Goal: Transaction & Acquisition: Purchase product/service

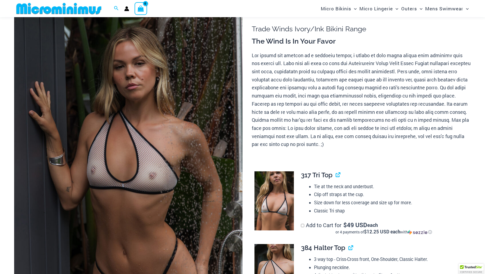
scroll to position [42, 0]
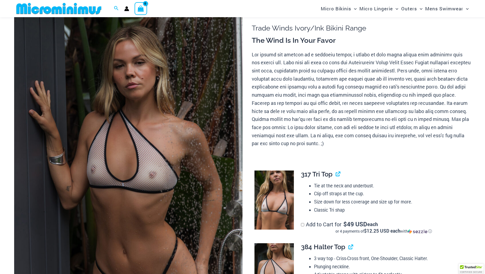
click at [165, 140] on img at bounding box center [128, 178] width 228 height 343
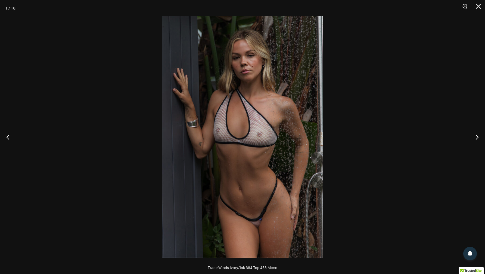
click at [268, 126] on img at bounding box center [242, 136] width 161 height 241
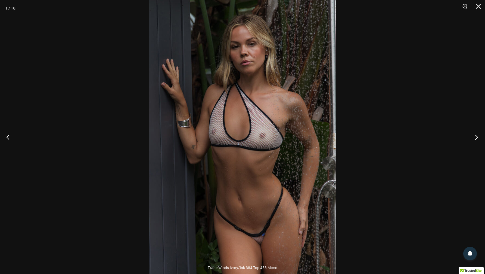
click at [476, 137] on button "Next" at bounding box center [475, 136] width 20 height 27
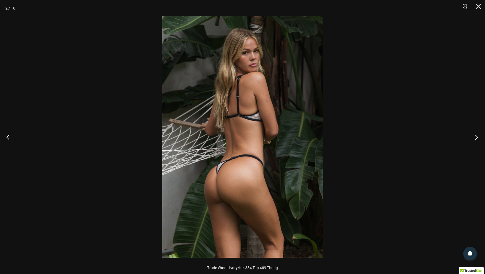
click at [476, 137] on button "Next" at bounding box center [475, 136] width 20 height 27
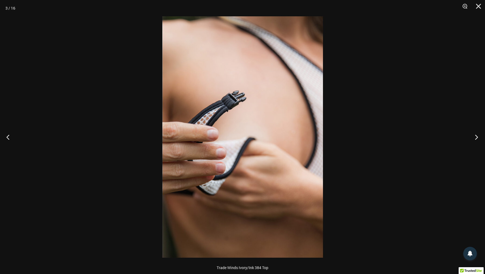
click at [476, 137] on button "Next" at bounding box center [475, 136] width 20 height 27
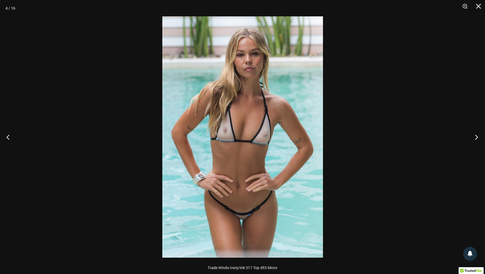
click at [476, 137] on button "Next" at bounding box center [475, 136] width 20 height 27
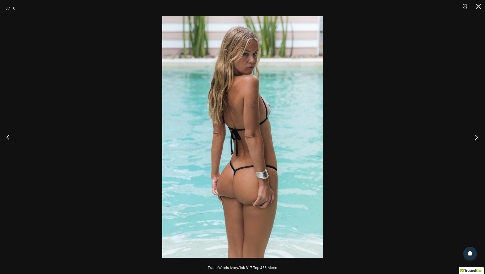
click at [476, 137] on button "Next" at bounding box center [475, 136] width 20 height 27
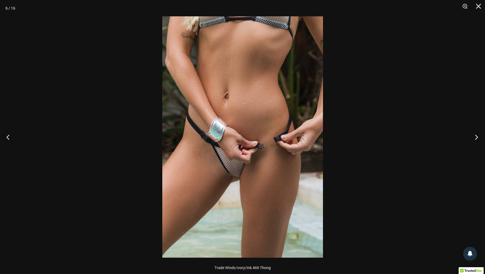
click at [476, 137] on button "Next" at bounding box center [475, 136] width 20 height 27
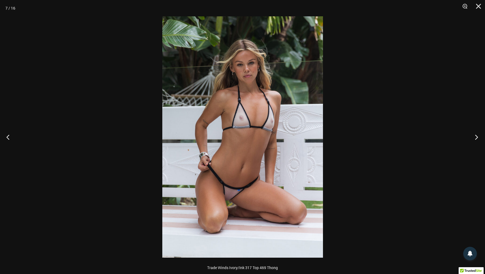
click at [476, 137] on button "Next" at bounding box center [475, 136] width 20 height 27
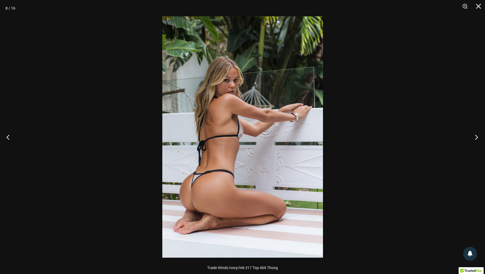
click at [476, 137] on button "Next" at bounding box center [475, 136] width 20 height 27
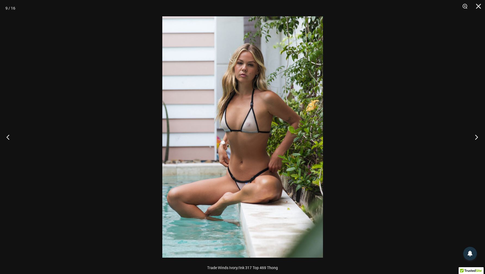
click at [476, 137] on button "Next" at bounding box center [475, 136] width 20 height 27
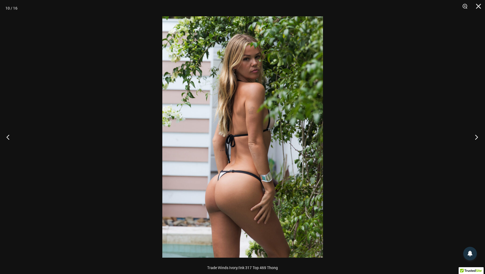
click at [476, 137] on button "Next" at bounding box center [475, 136] width 20 height 27
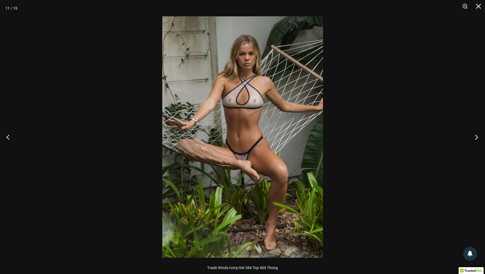
click at [476, 137] on button "Next" at bounding box center [475, 136] width 20 height 27
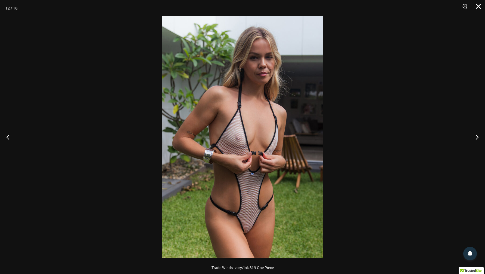
click at [480, 7] on button "Close" at bounding box center [477, 8] width 14 height 16
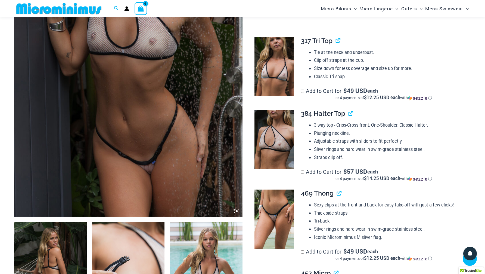
scroll to position [92, 0]
